Goal: Check status: Check status

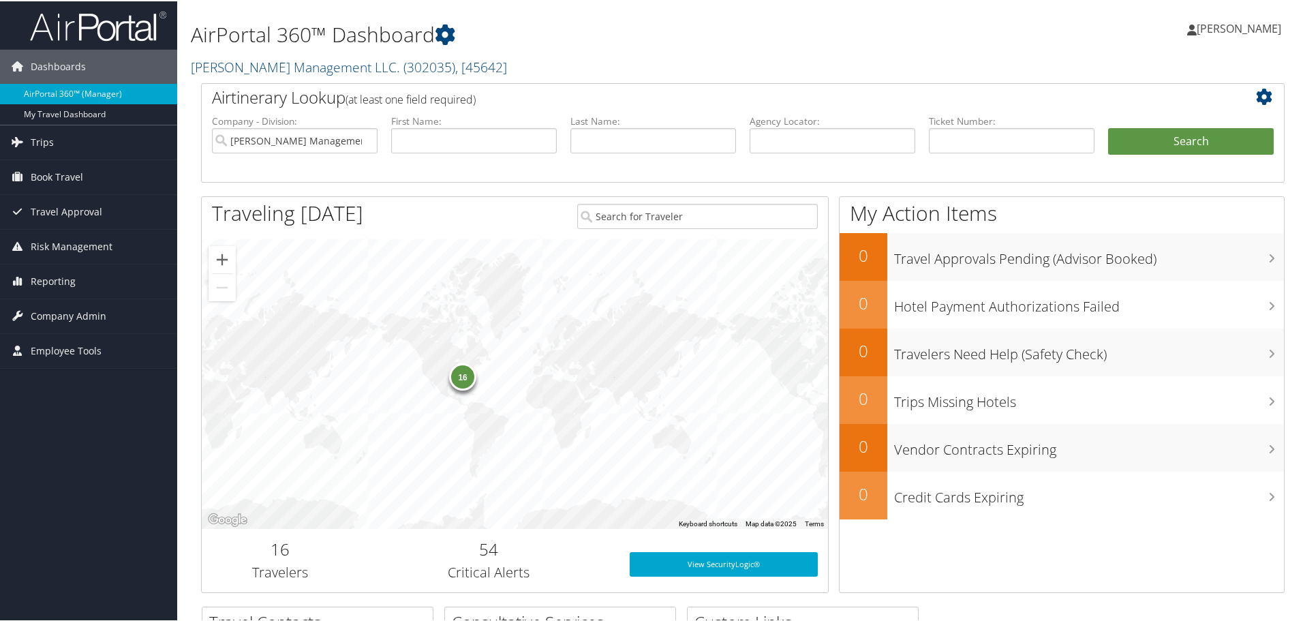
click at [465, 375] on div "16" at bounding box center [462, 375] width 27 height 27
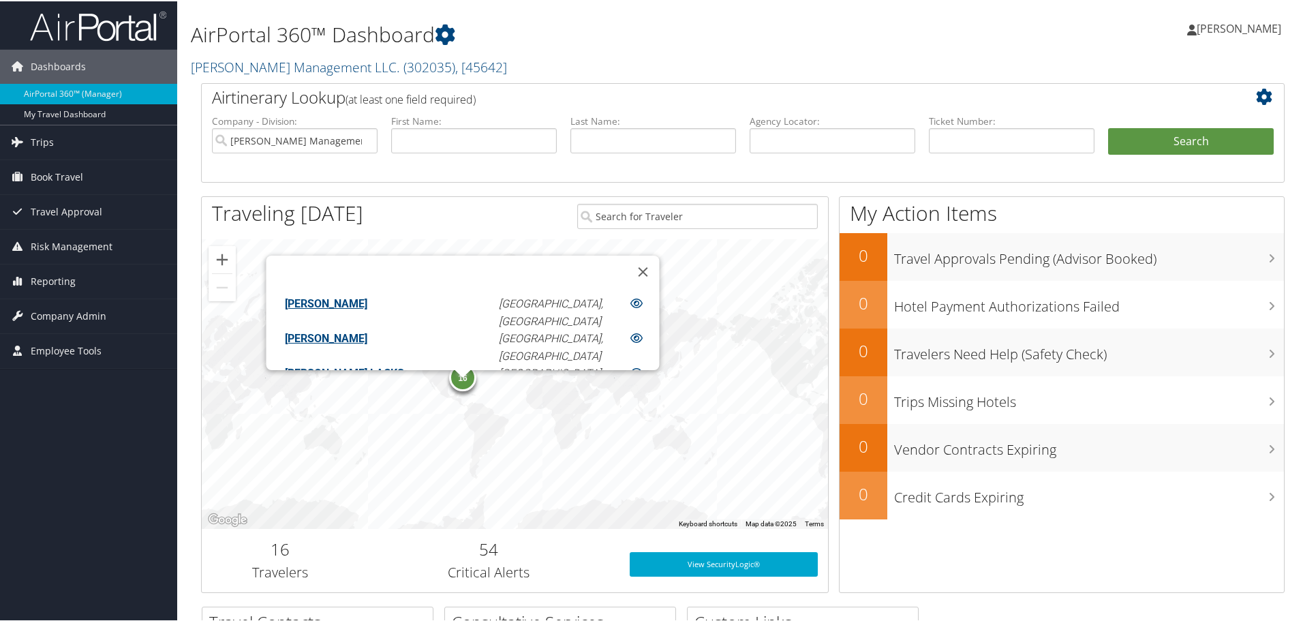
click at [367, 296] on link "ALFREDO PINON" at bounding box center [325, 302] width 82 height 13
click at [465, 378] on div "16" at bounding box center [462, 376] width 27 height 27
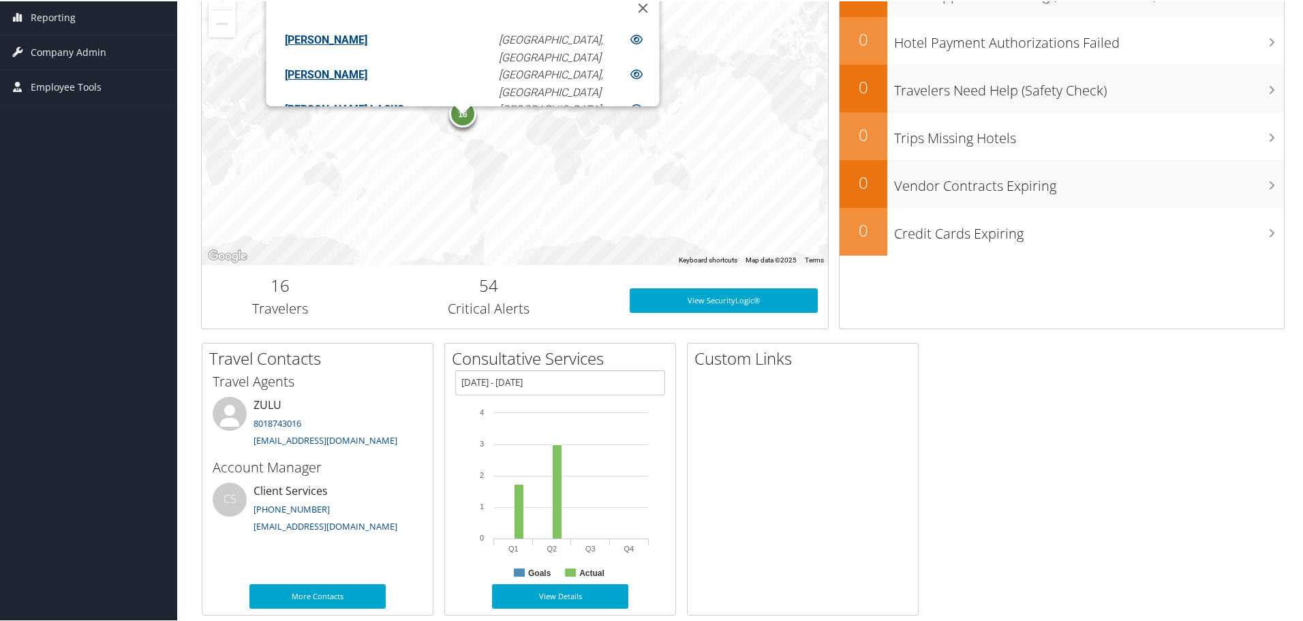
scroll to position [281, 0]
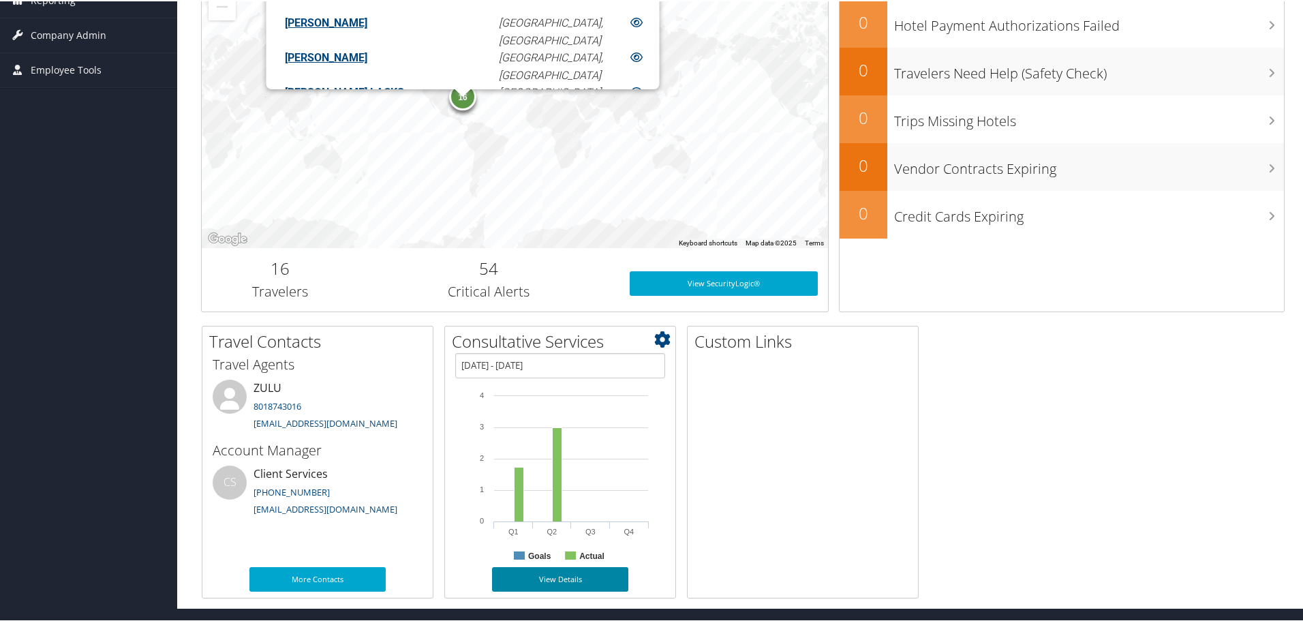
click at [564, 577] on link "View Details" at bounding box center [560, 578] width 136 height 25
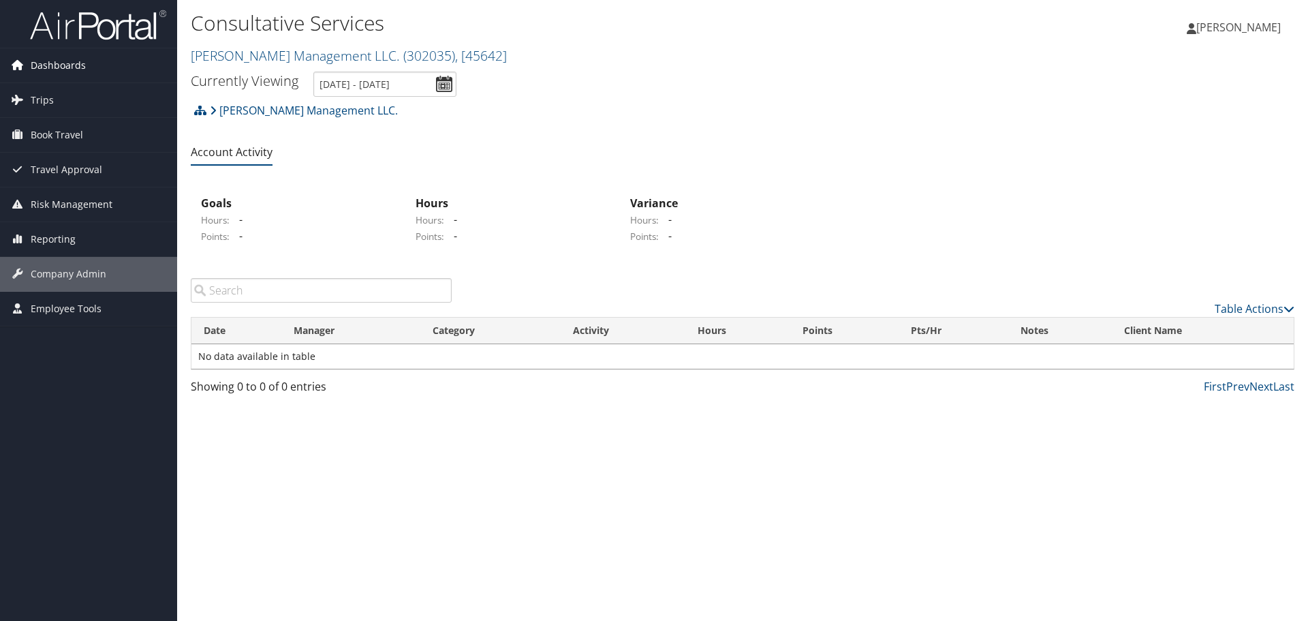
click at [58, 61] on span "Dashboards" at bounding box center [58, 65] width 55 height 34
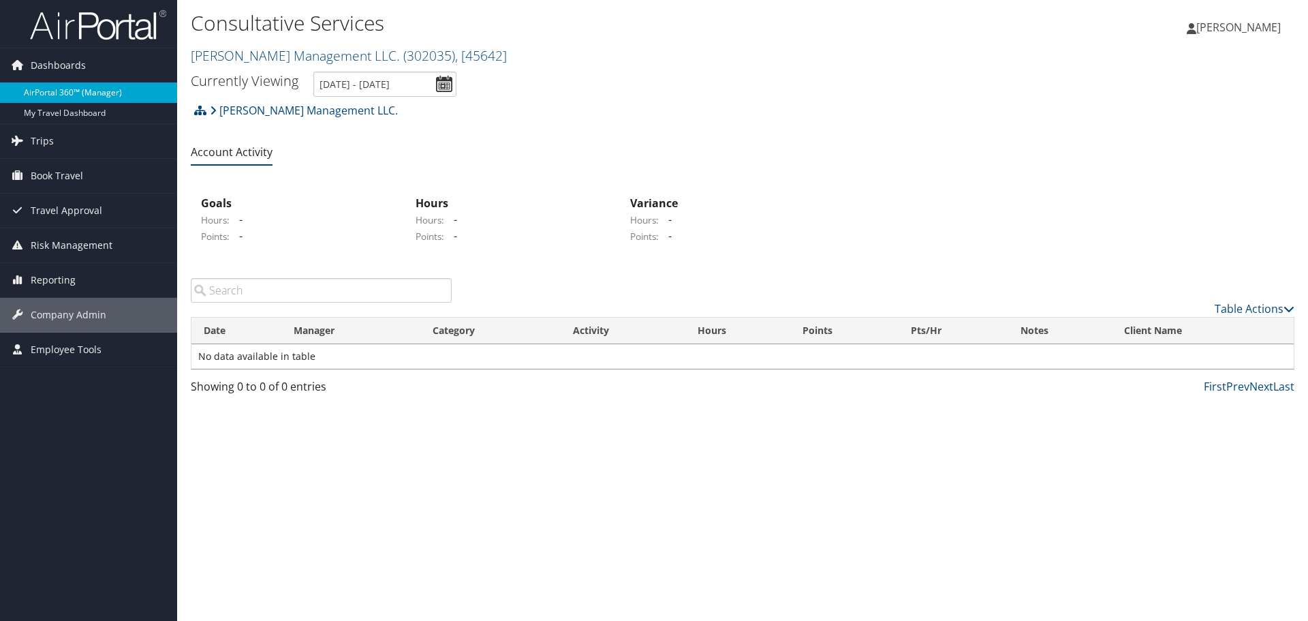
click at [95, 95] on link "AirPortal 360™ (Manager)" at bounding box center [88, 92] width 177 height 20
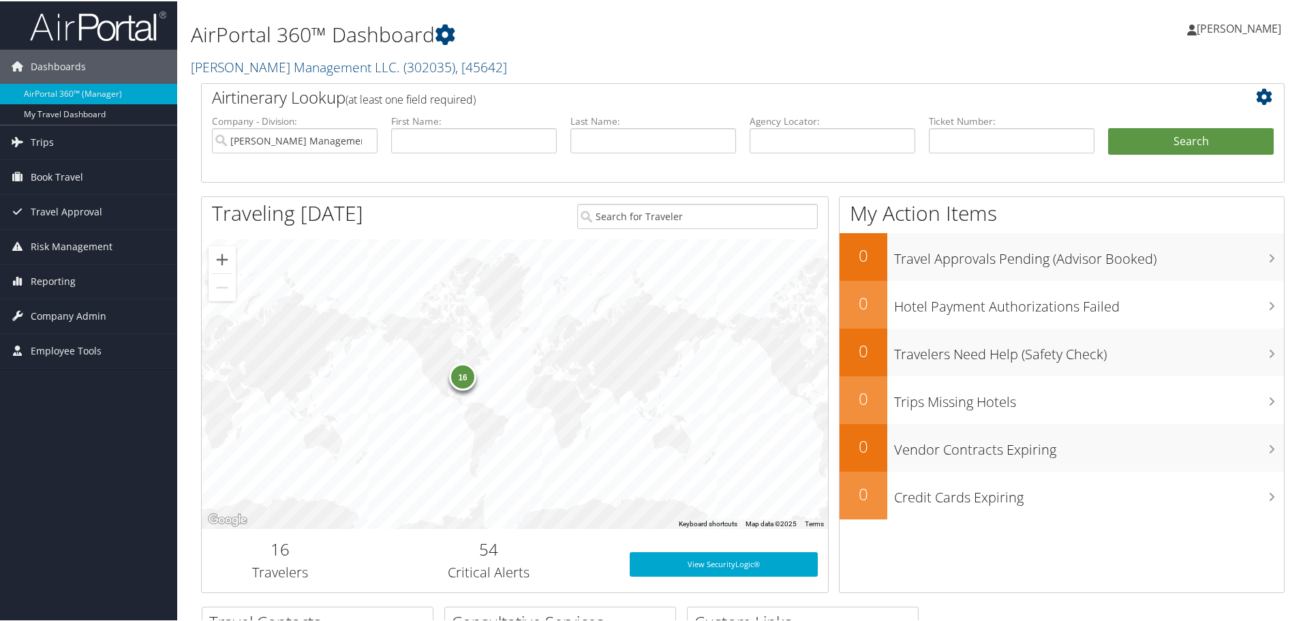
click at [459, 376] on div "16" at bounding box center [462, 375] width 27 height 27
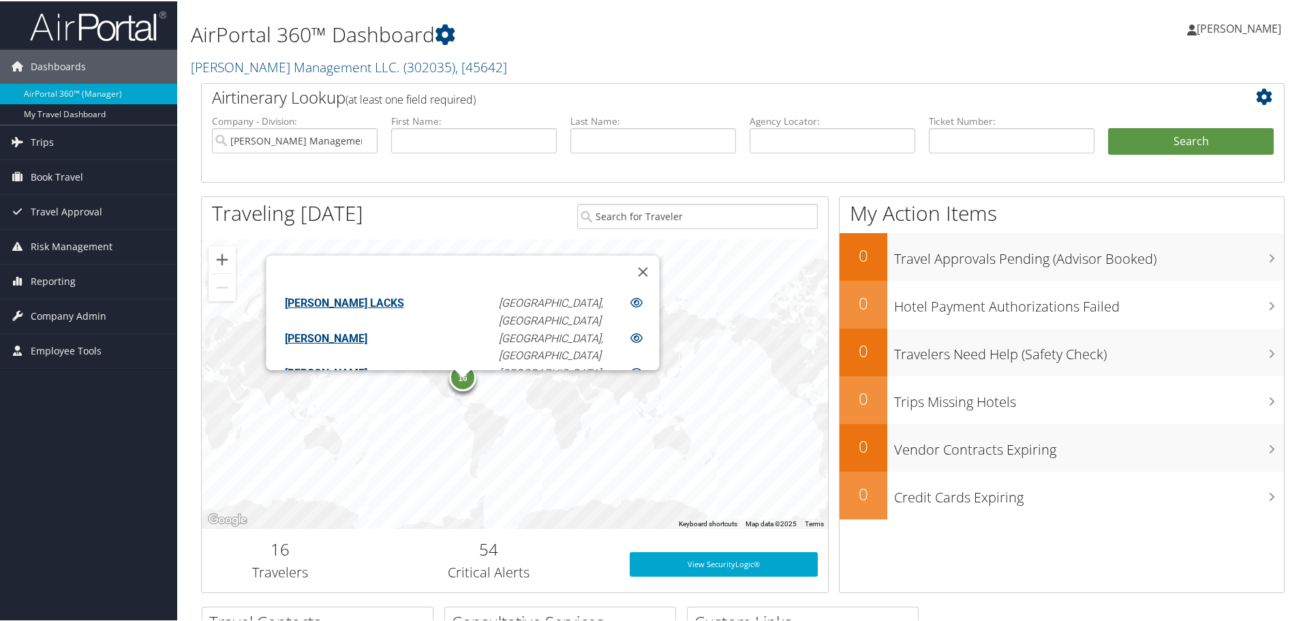
scroll to position [108, 0]
click at [367, 362] on link "JEFF YANCER" at bounding box center [325, 368] width 82 height 13
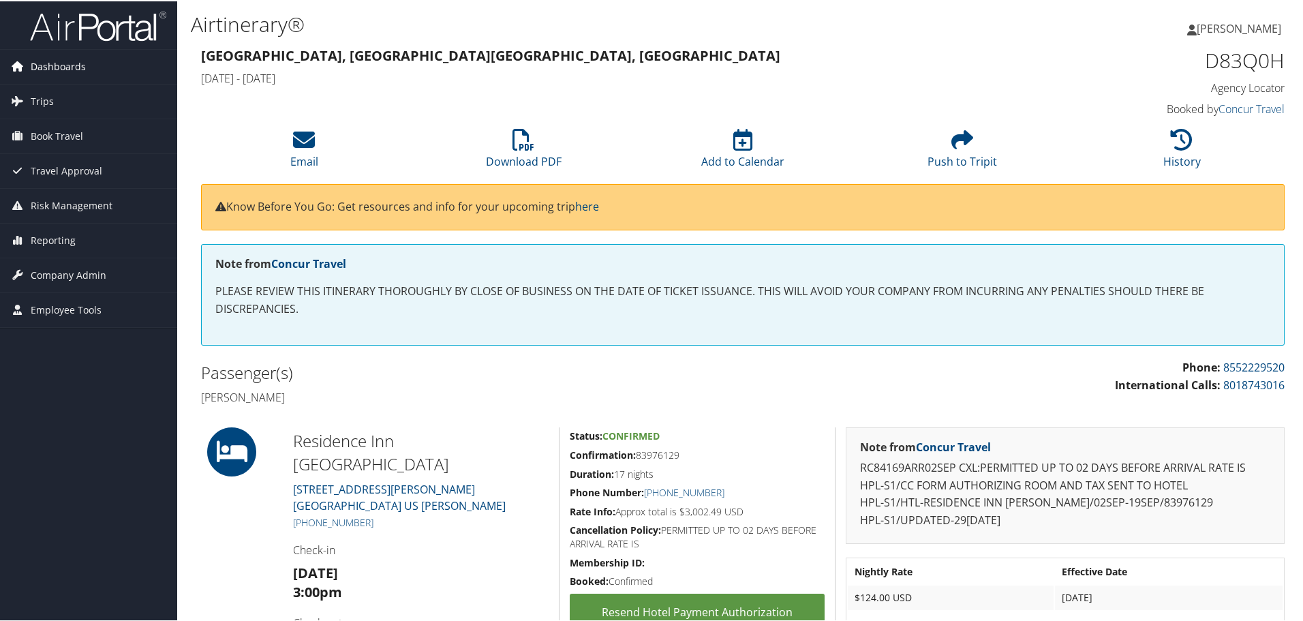
click at [65, 68] on span "Dashboards" at bounding box center [58, 65] width 55 height 34
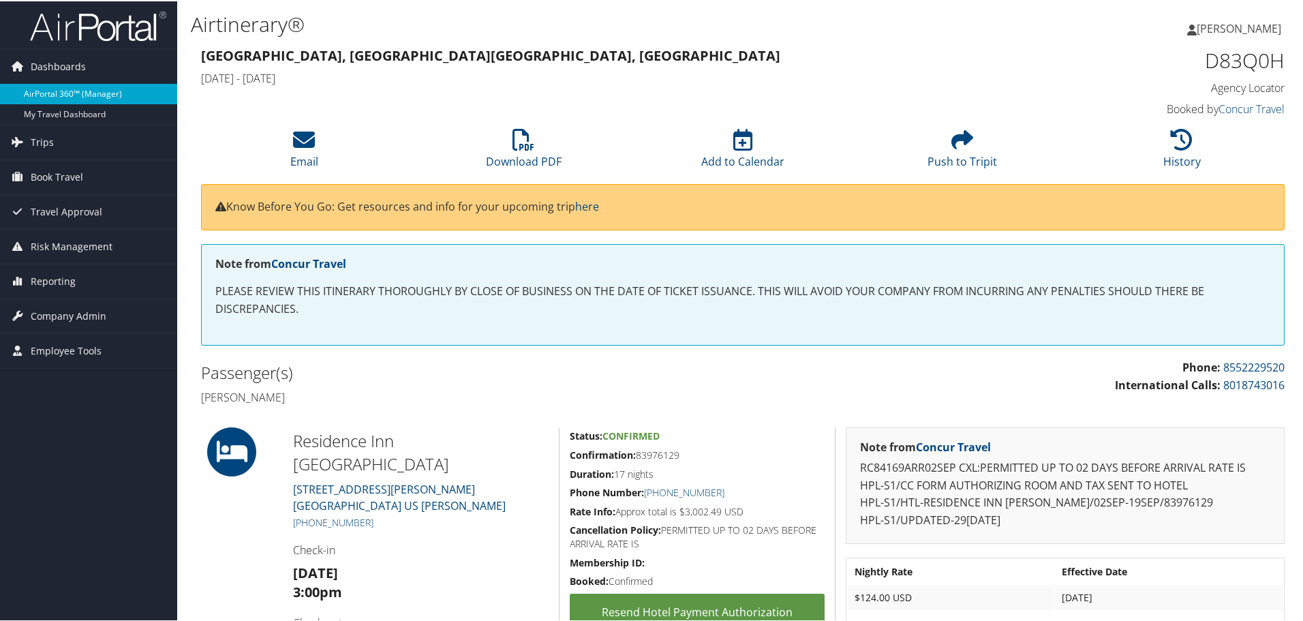
click at [55, 97] on link "AirPortal 360™ (Manager)" at bounding box center [88, 92] width 177 height 20
